Goal: Task Accomplishment & Management: Complete application form

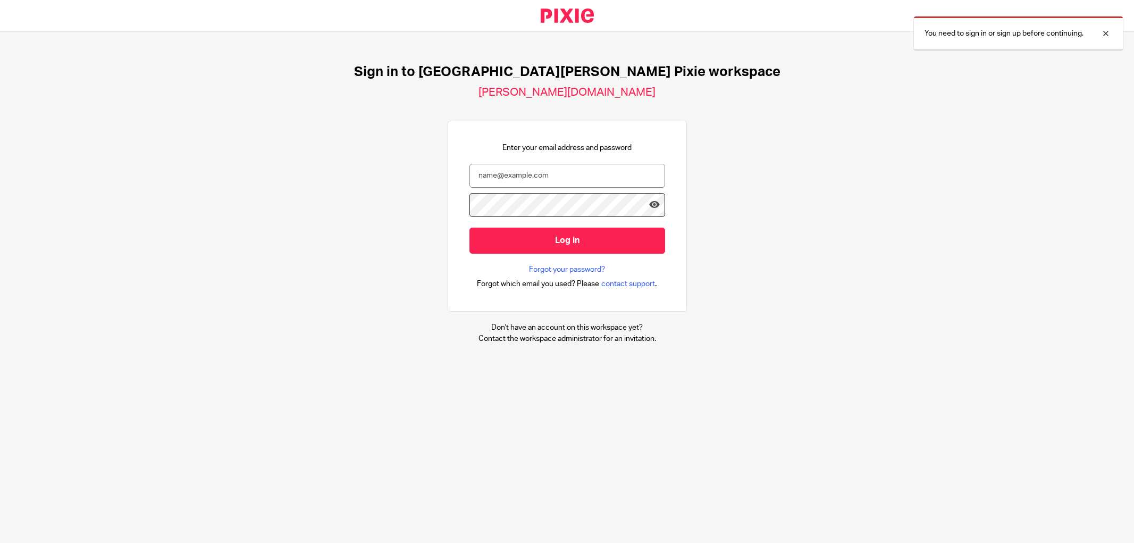
click at [528, 172] on input "email" at bounding box center [567, 176] width 196 height 24
type input "[PERSON_NAME][EMAIL_ADDRESS][PERSON_NAME][DOMAIN_NAME]"
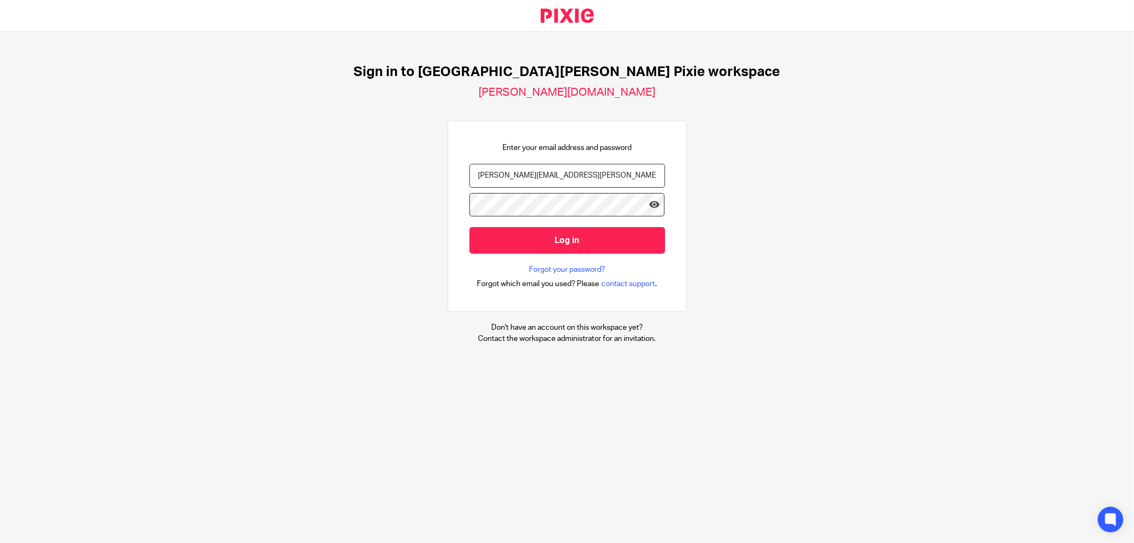
click at [469, 227] on input "Log in" at bounding box center [567, 240] width 196 height 26
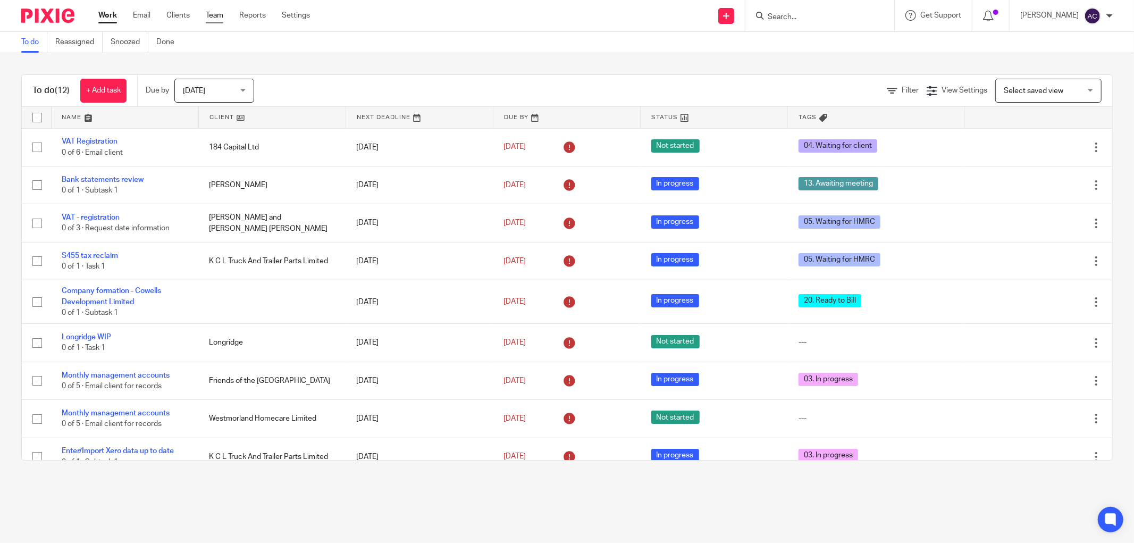
click at [215, 16] on link "Team" at bounding box center [215, 15] width 18 height 11
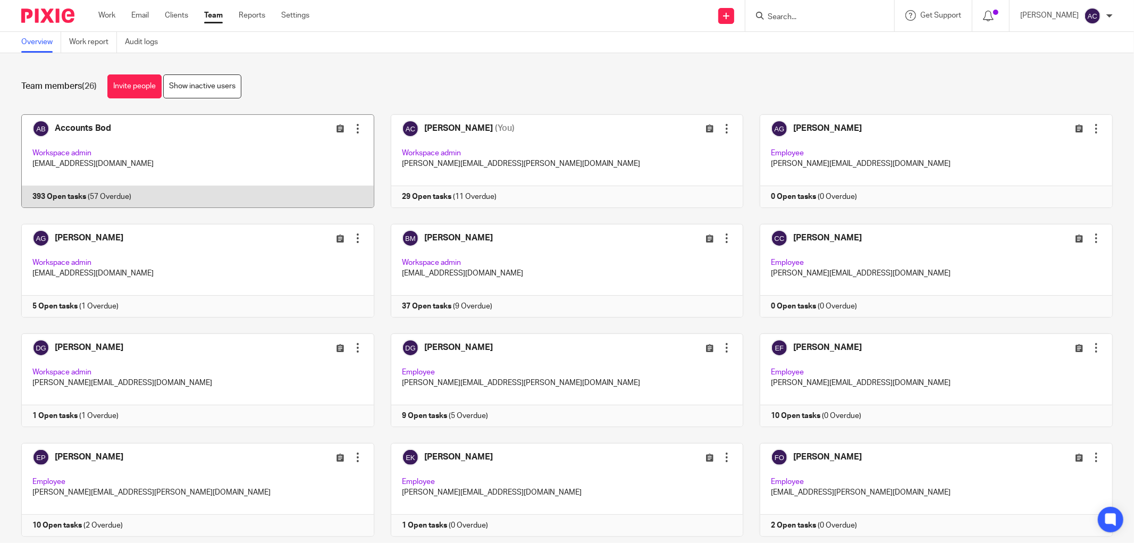
click at [69, 191] on link at bounding box center [190, 161] width 370 height 94
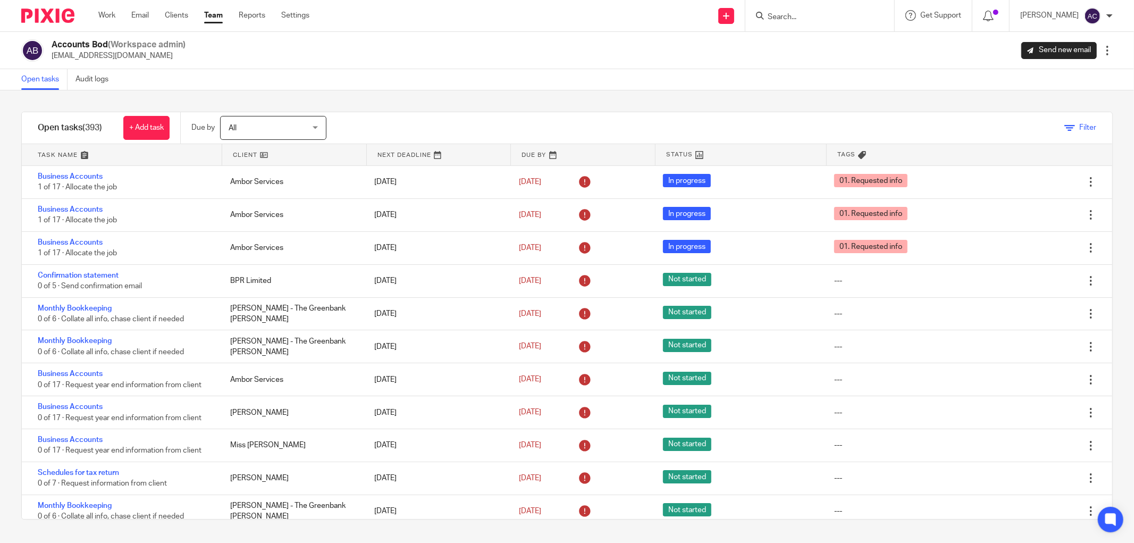
click at [1079, 128] on span "Filter" at bounding box center [1087, 127] width 17 height 7
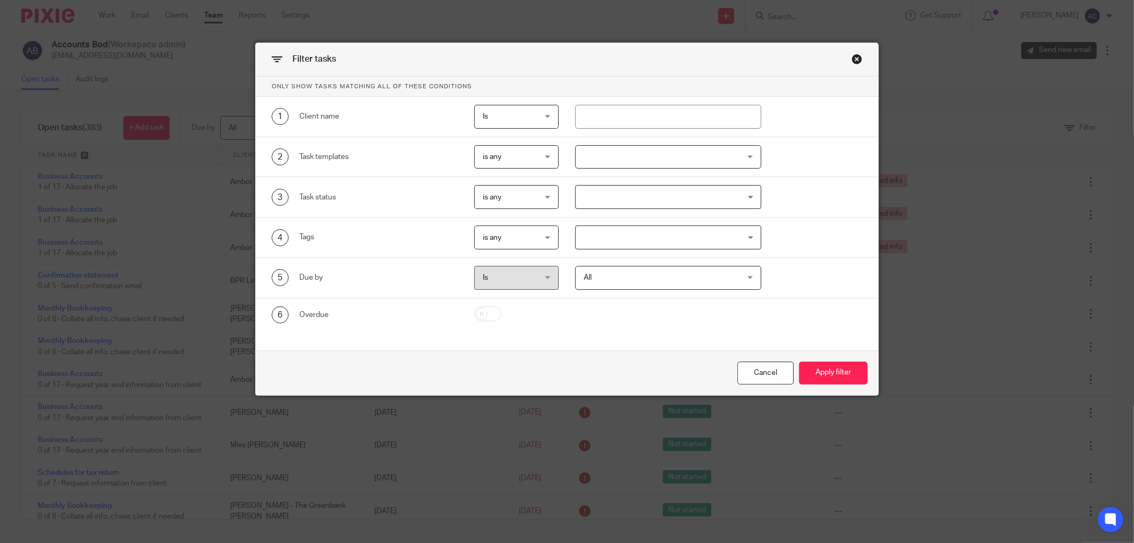
click at [620, 193] on input "Search for option" at bounding box center [666, 197] width 178 height 19
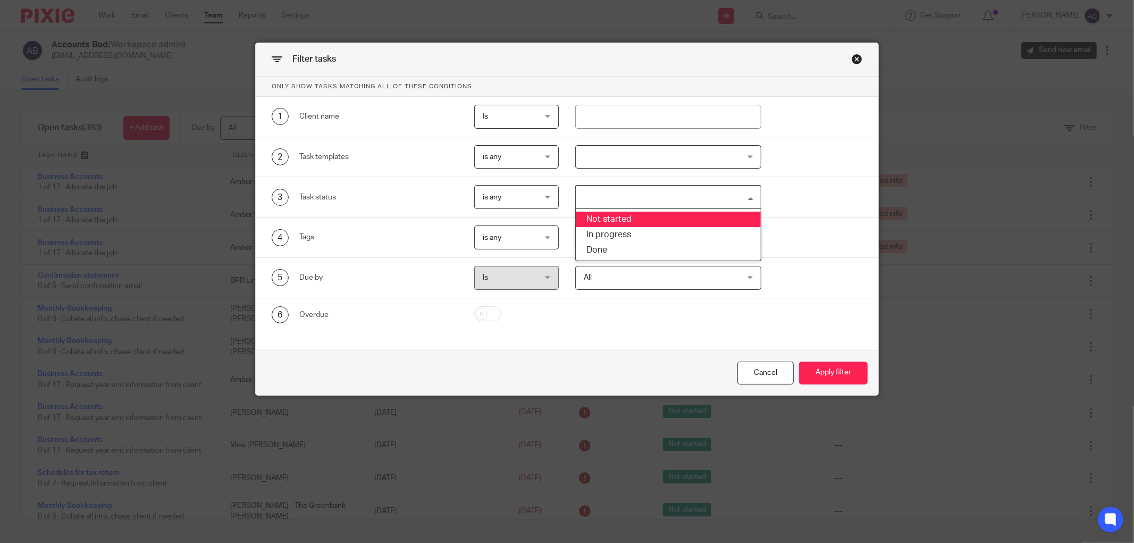
click at [658, 198] on input "Search for option" at bounding box center [666, 197] width 178 height 19
click at [790, 197] on div "3 Task status is any is any is any is none is_any Loading... Not started In pro…" at bounding box center [558, 197] width 607 height 24
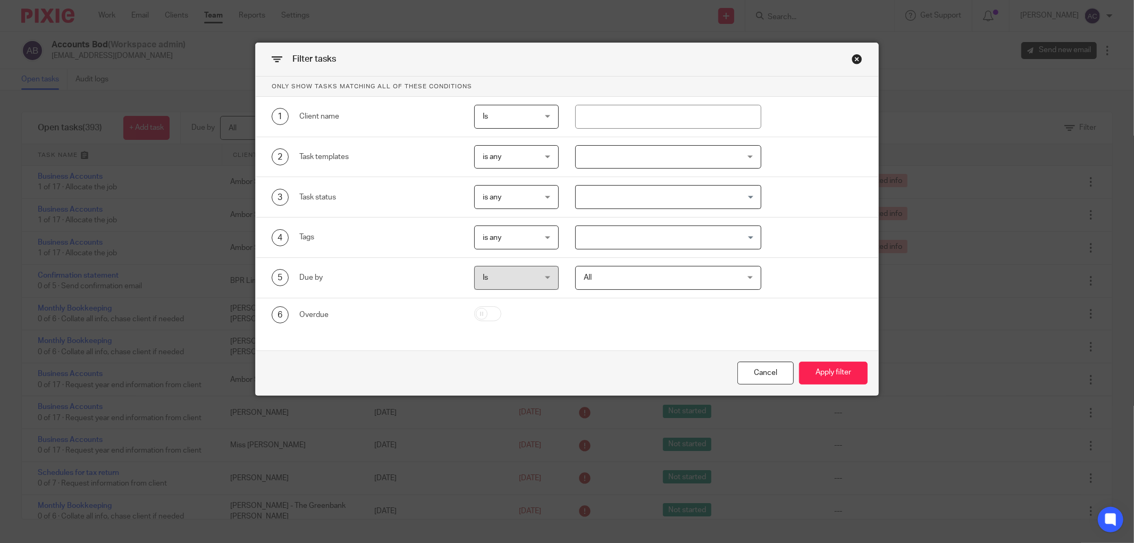
click at [671, 240] on input "Search for option" at bounding box center [666, 237] width 178 height 19
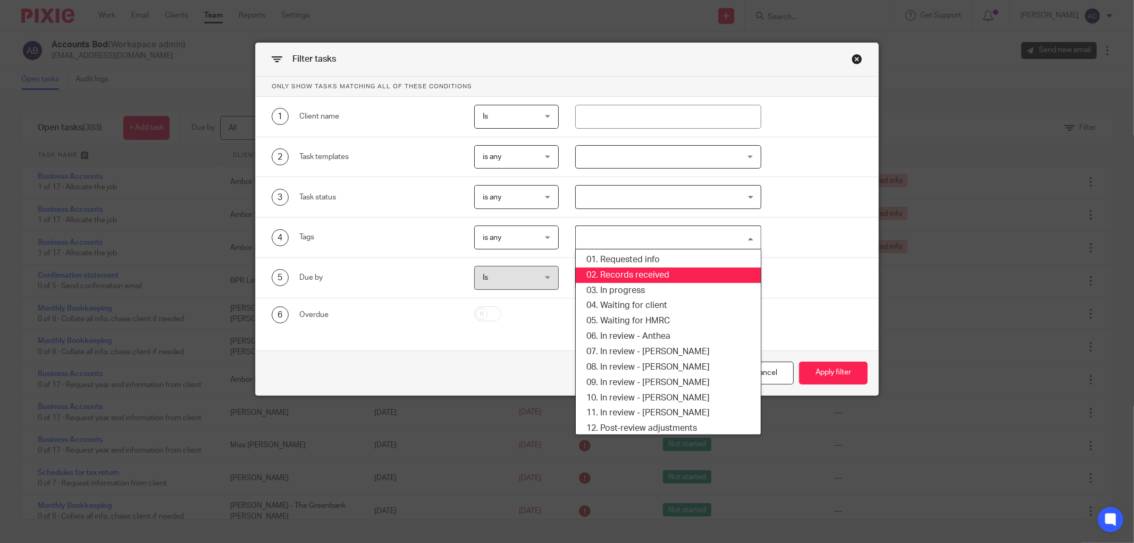
click at [667, 274] on li "02. Records received" at bounding box center [668, 274] width 185 height 15
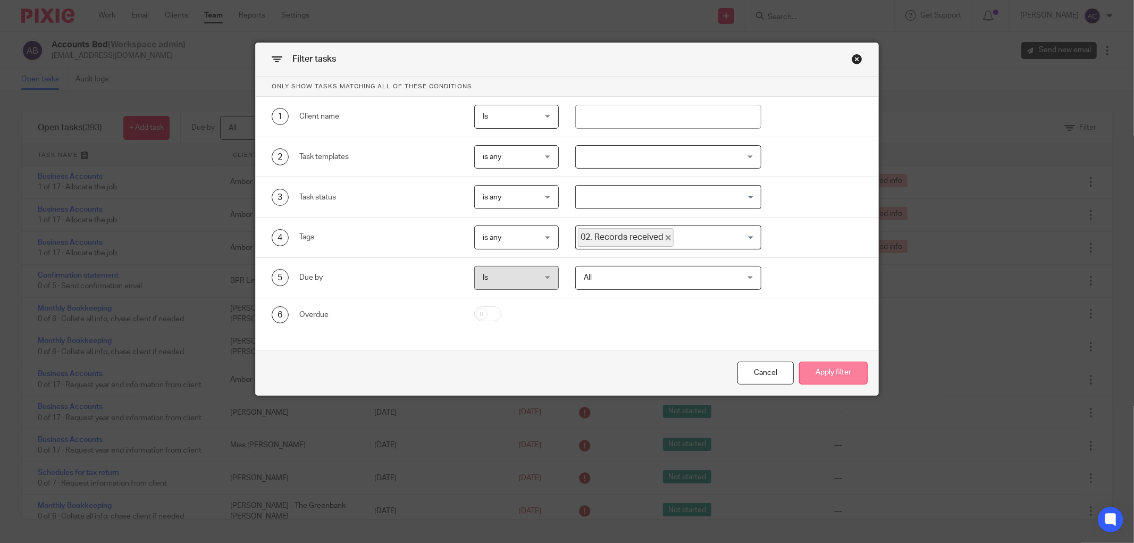
click at [815, 378] on button "Apply filter" at bounding box center [833, 373] width 69 height 23
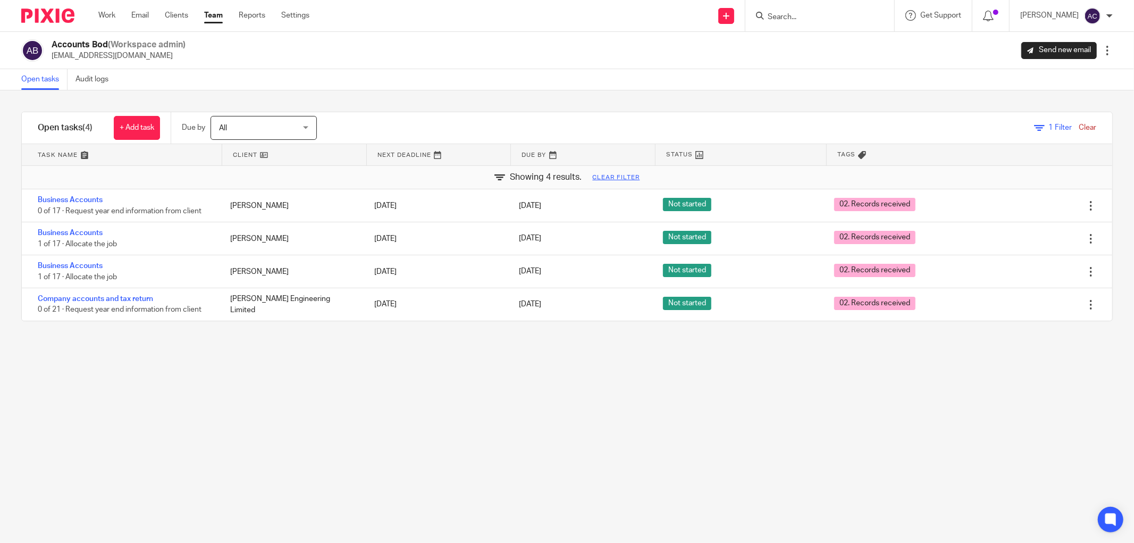
click at [811, 13] on input "Search" at bounding box center [815, 18] width 96 height 10
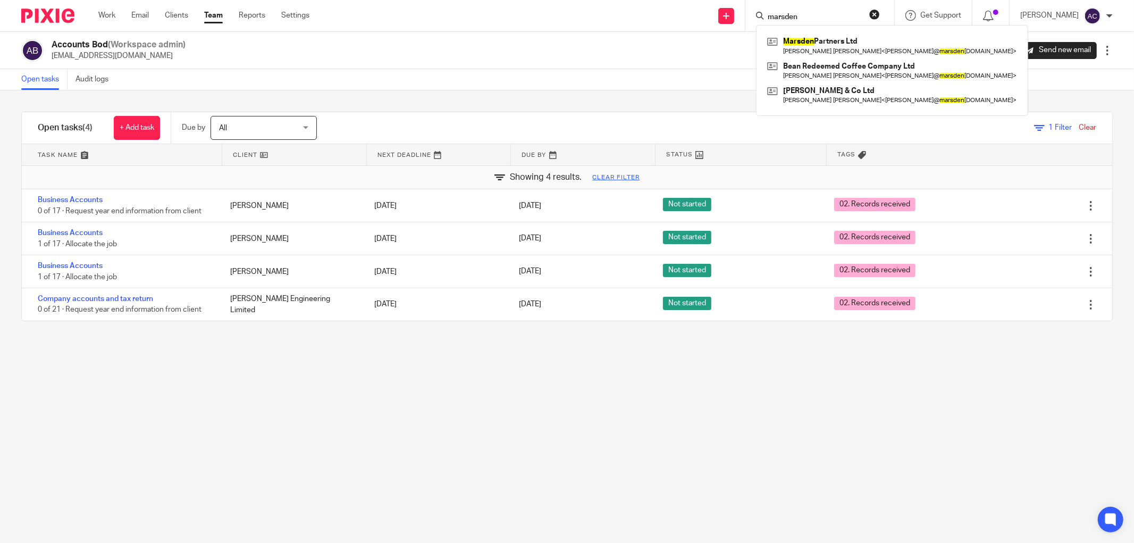
type input "marsden"
click button "submit" at bounding box center [0, 0] width 0 height 0
click at [816, 35] on link at bounding box center [892, 45] width 255 height 24
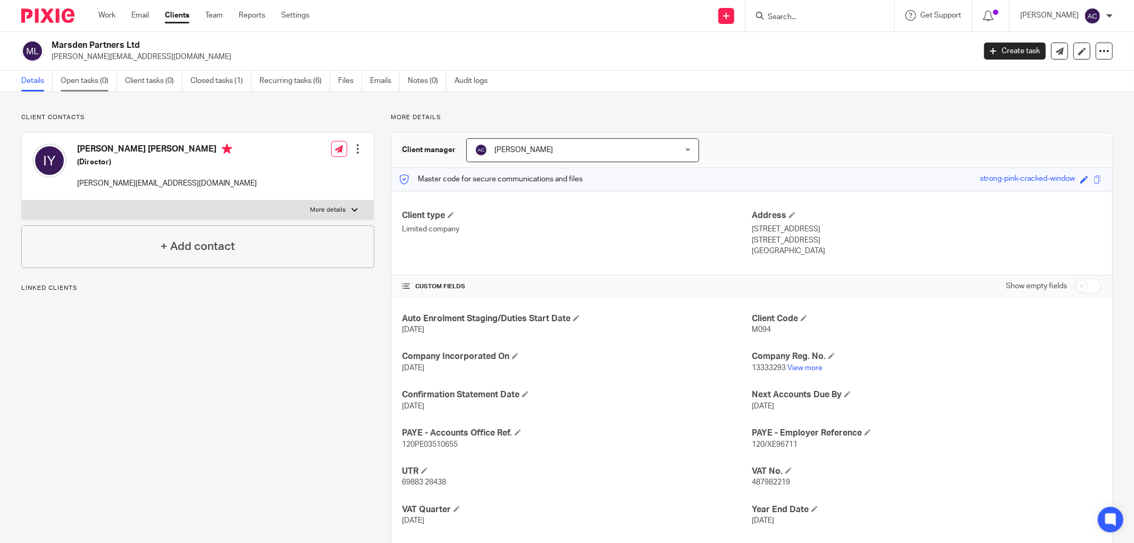
click at [89, 73] on link "Open tasks (0)" at bounding box center [89, 81] width 56 height 21
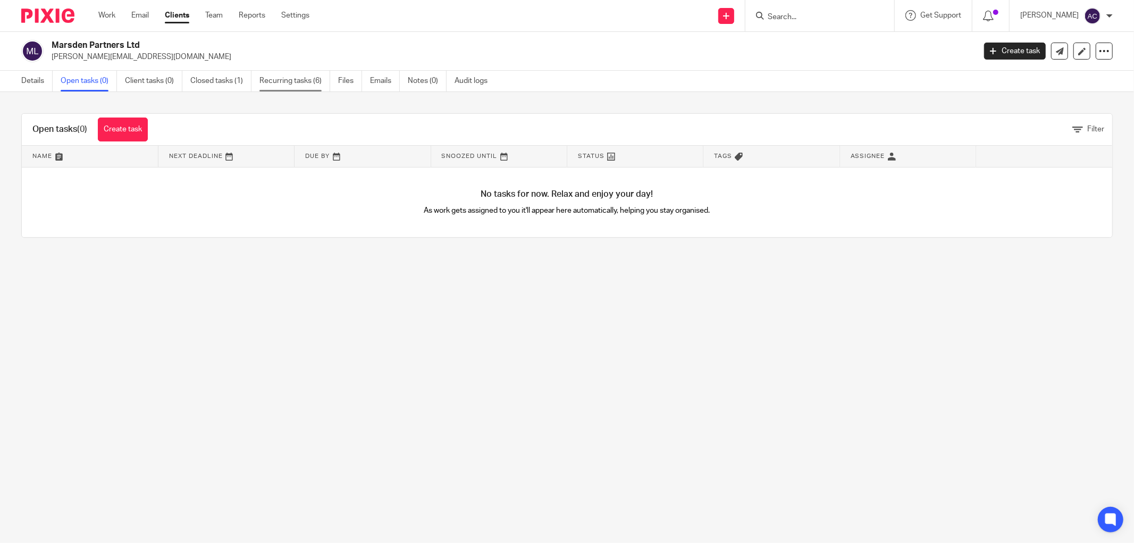
click at [280, 77] on link "Recurring tasks (6)" at bounding box center [294, 81] width 71 height 21
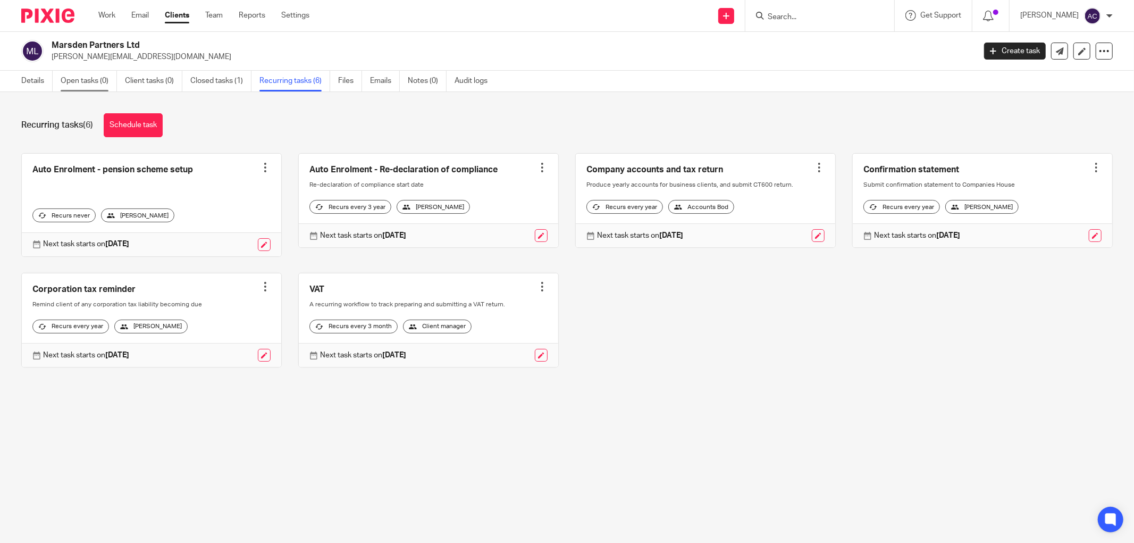
click at [103, 78] on link "Open tasks (0)" at bounding box center [89, 81] width 56 height 21
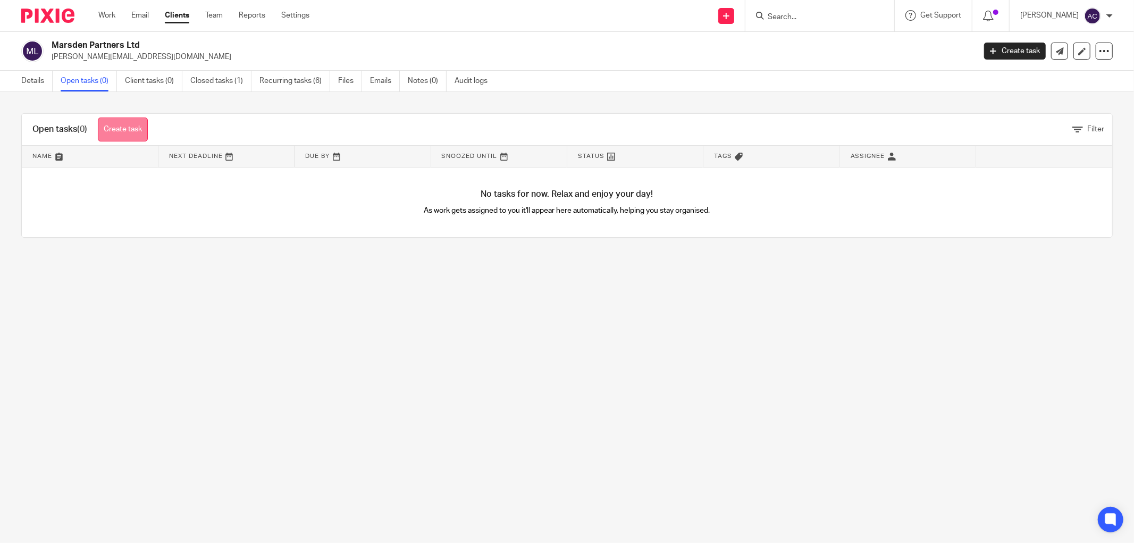
click at [110, 128] on link "Create task" at bounding box center [123, 129] width 50 height 24
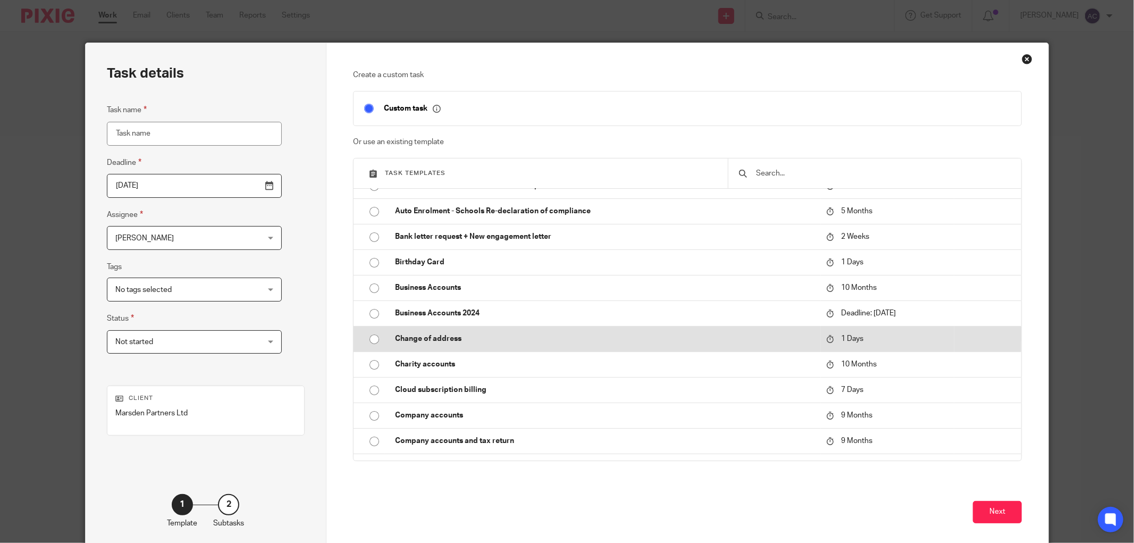
scroll to position [295, 0]
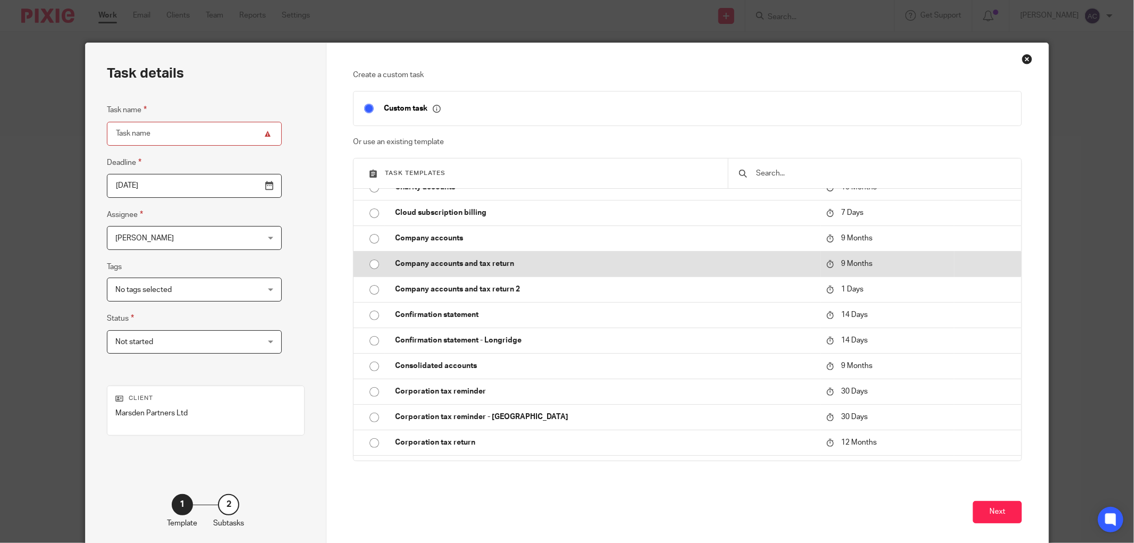
click at [370, 264] on input "radio" at bounding box center [374, 264] width 20 height 20
type input "[DATE]"
type input "Company accounts and tax return"
checkbox input "false"
radio input "false"
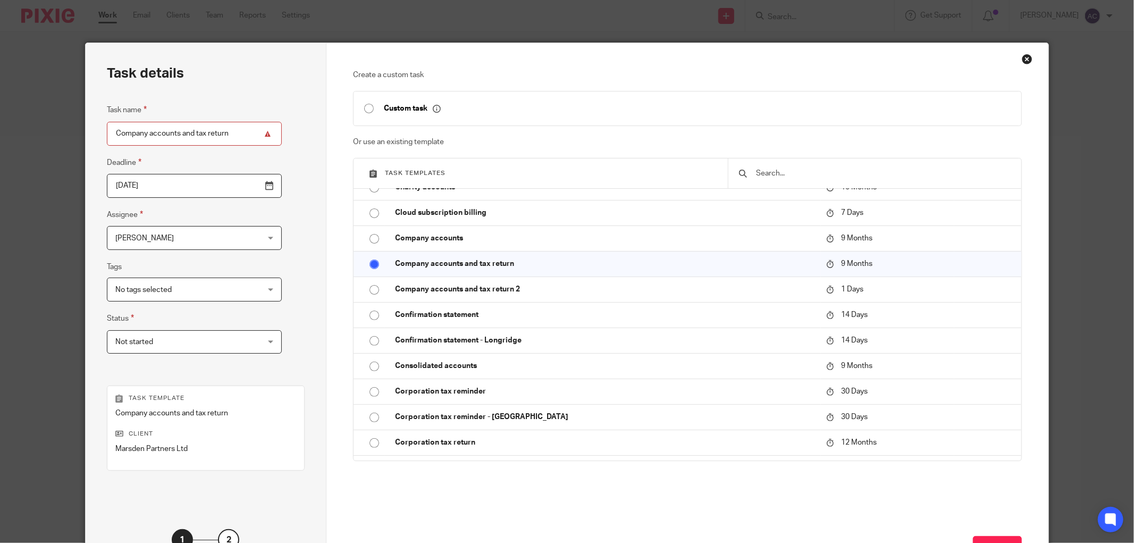
click at [240, 184] on input "2026-05-18" at bounding box center [194, 186] width 175 height 24
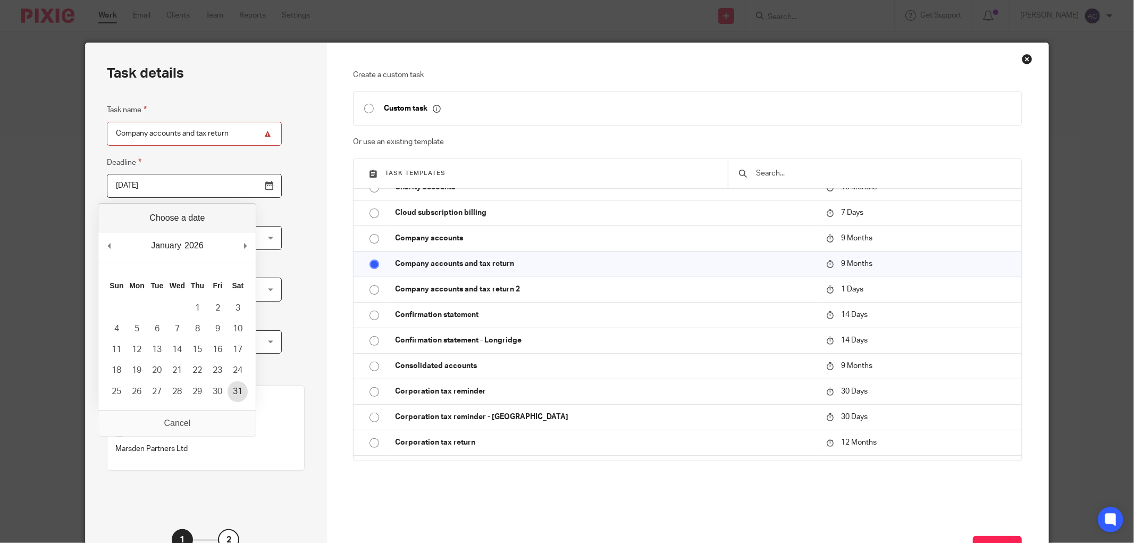
type input "2026-01-31"
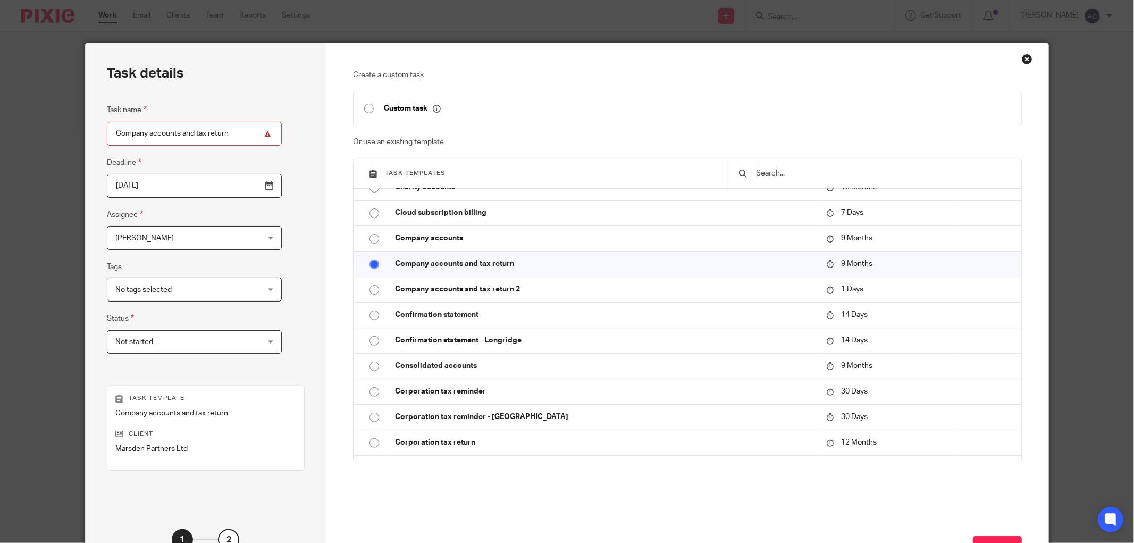
click at [197, 290] on span "No tags selected" at bounding box center [181, 289] width 133 height 22
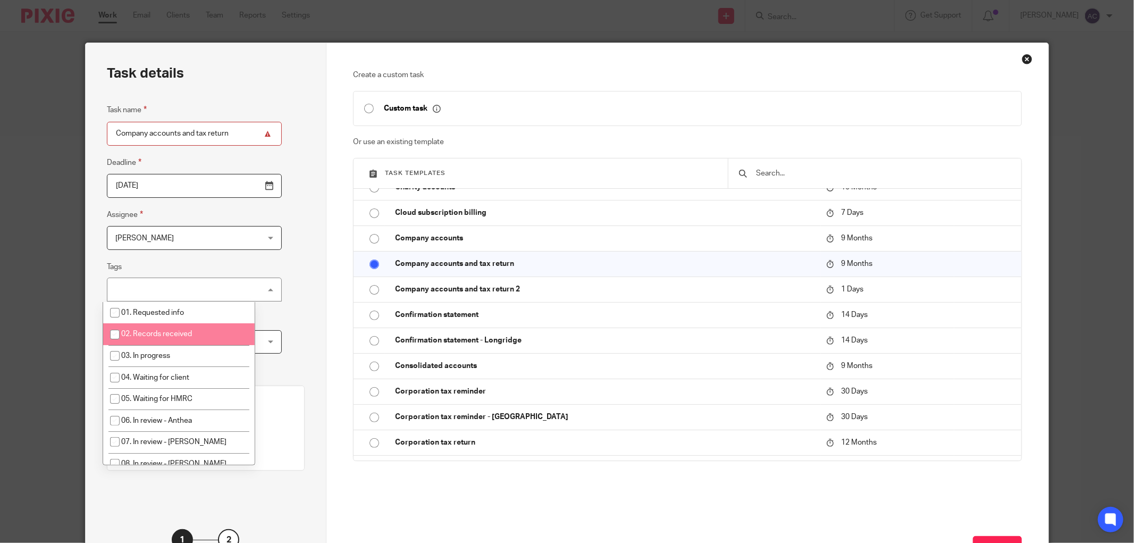
click at [117, 336] on input "checkbox" at bounding box center [115, 334] width 20 height 20
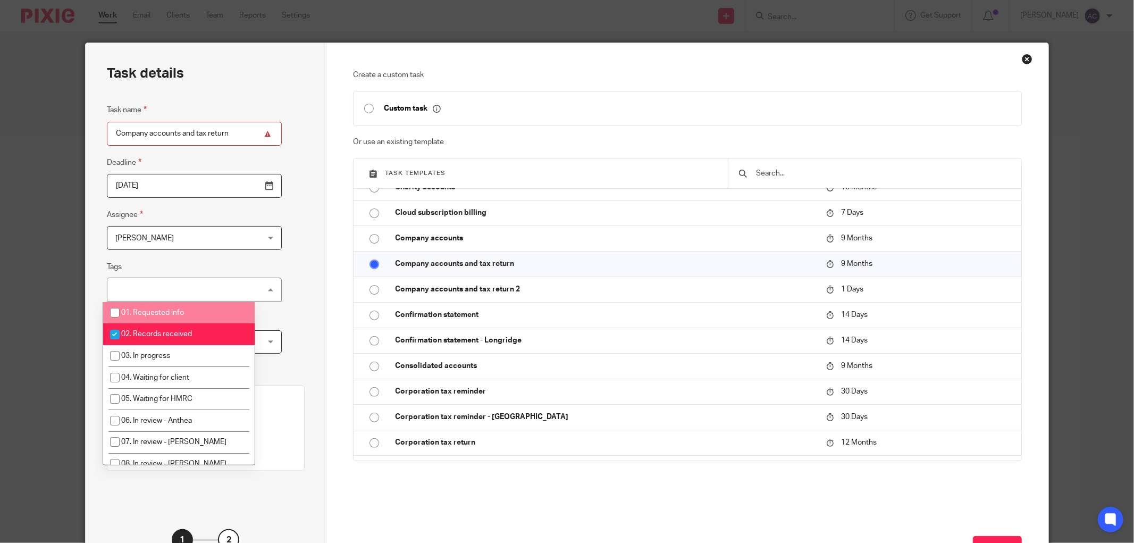
click at [312, 272] on div "Task details Task name Company accounts and tax return Deadline 2026-01-31 Assi…" at bounding box center [206, 314] width 241 height 542
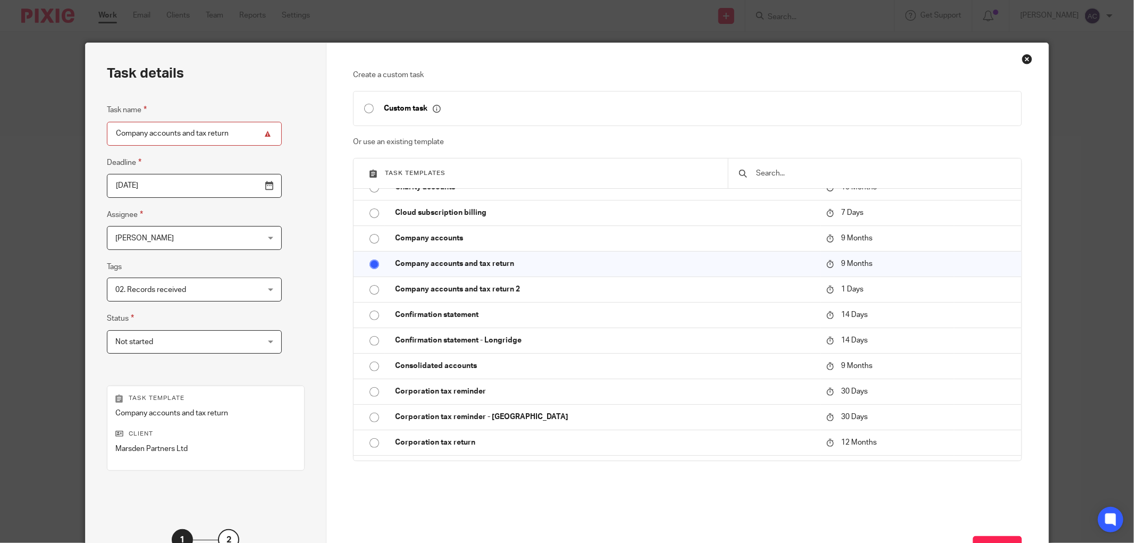
click at [235, 294] on div "02. Records received" at bounding box center [194, 290] width 175 height 24
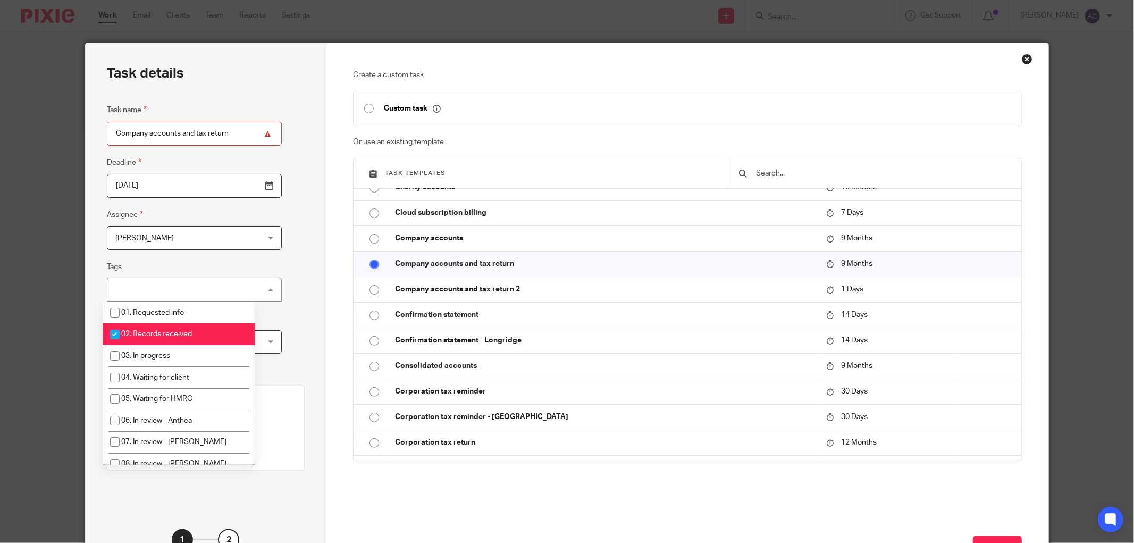
click at [114, 333] on input "checkbox" at bounding box center [115, 334] width 20 height 20
checkbox input "false"
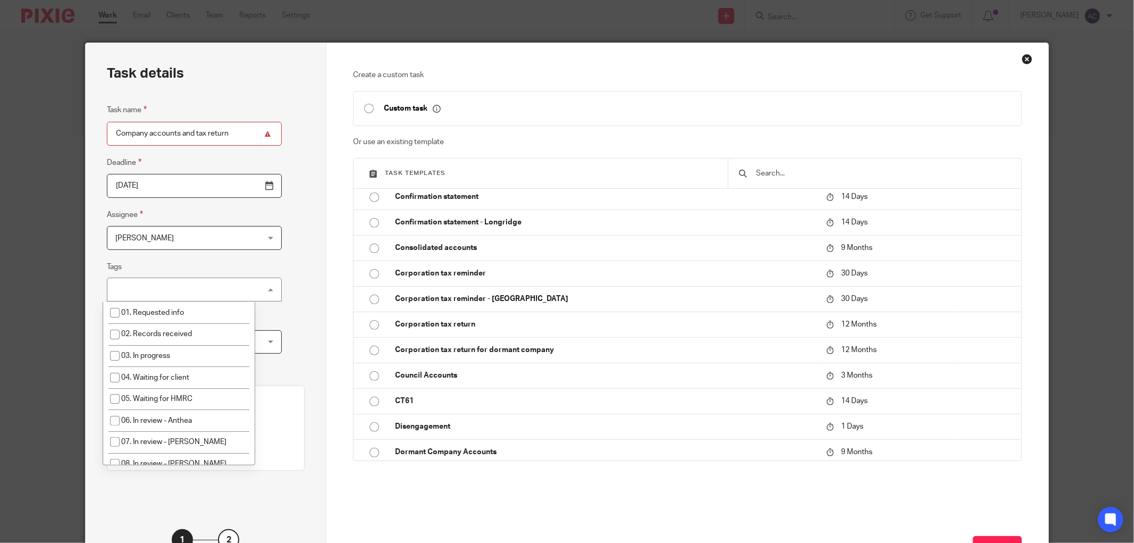
click at [1000, 530] on div "Next" at bounding box center [687, 543] width 669 height 81
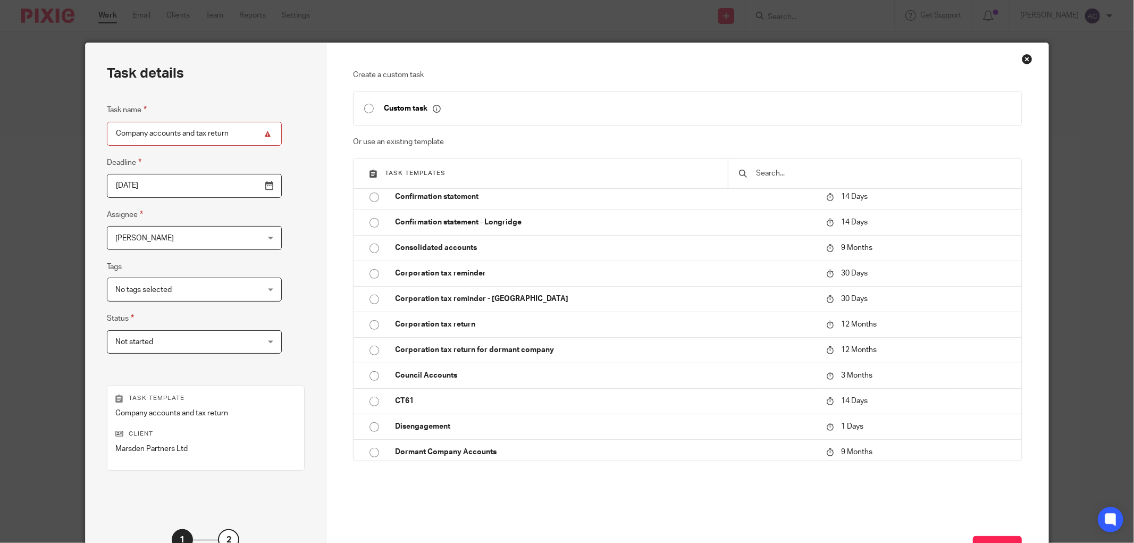
click at [1003, 535] on div "Next" at bounding box center [687, 543] width 669 height 81
click at [1003, 539] on button "Next" at bounding box center [997, 547] width 49 height 23
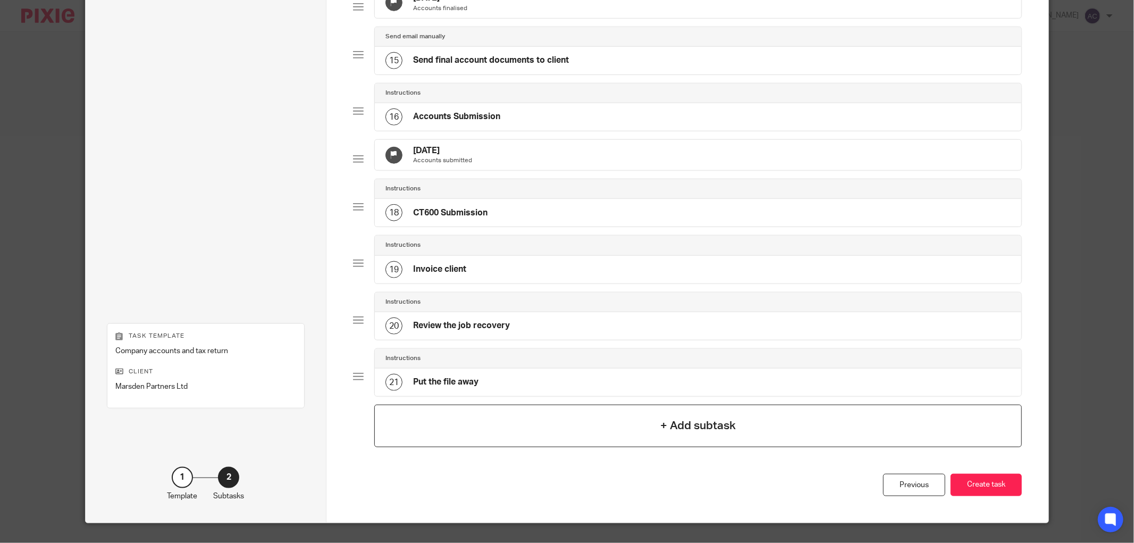
scroll to position [879, 0]
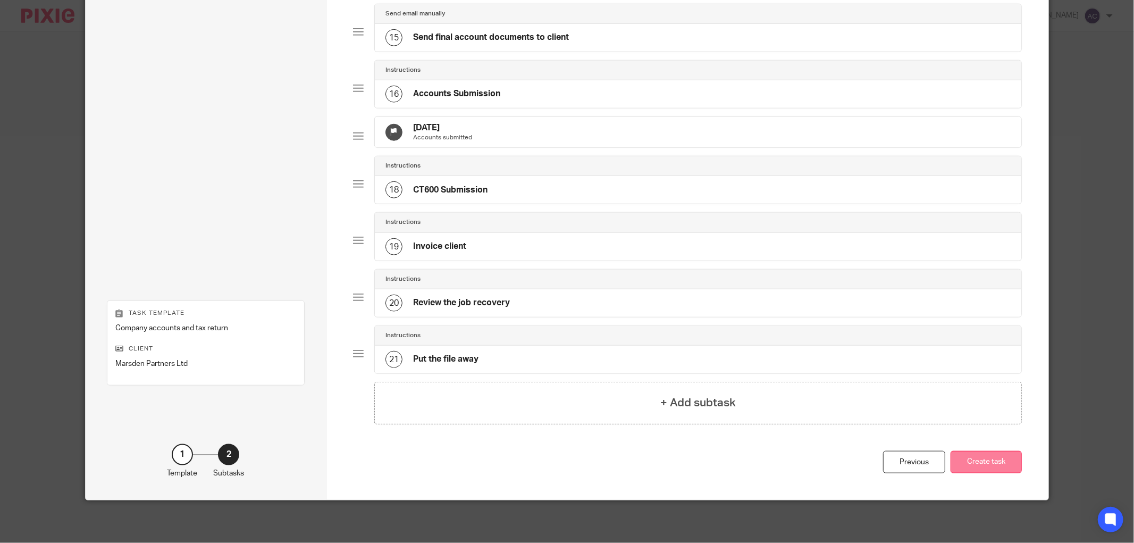
click at [987, 459] on button "Create task" at bounding box center [986, 462] width 71 height 23
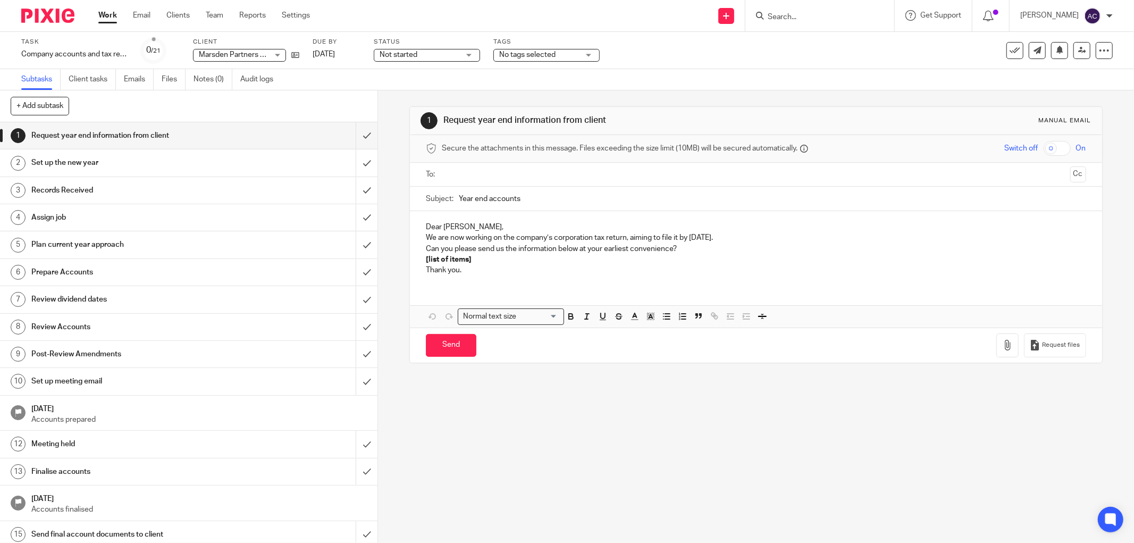
click at [789, 18] on input "Search" at bounding box center [815, 18] width 96 height 10
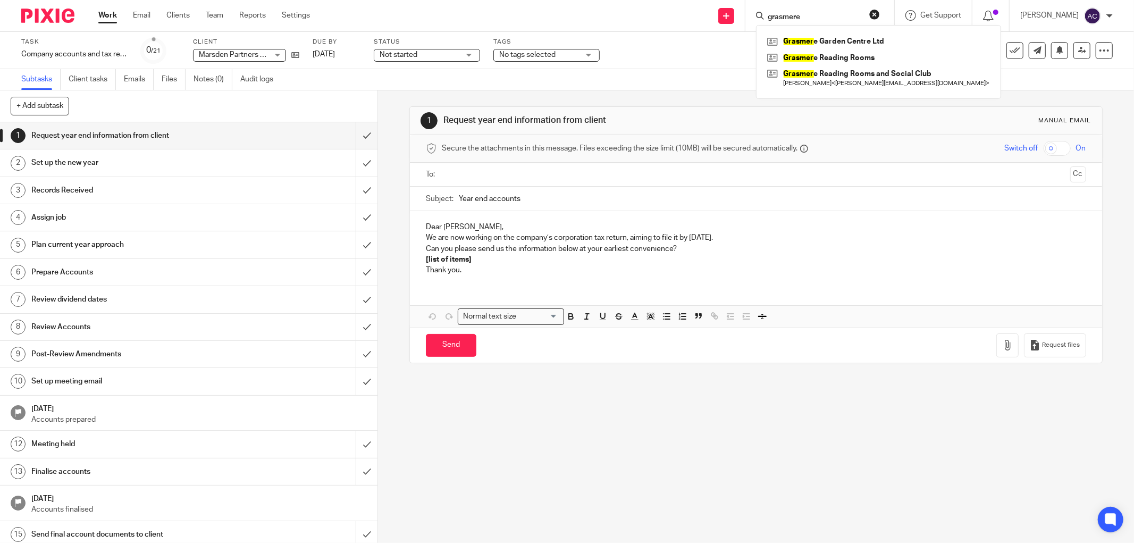
type input "grasmere"
click button "submit" at bounding box center [0, 0] width 0 height 0
click at [832, 68] on link at bounding box center [879, 78] width 228 height 24
